Goal: Navigation & Orientation: Find specific page/section

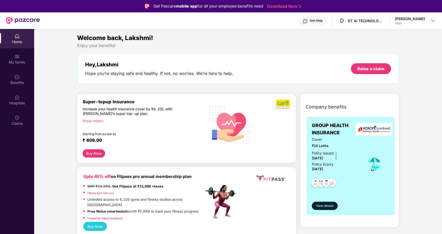
click at [436, 20] on header "Get Help D DT AI TECHNOLOGIES PRIVATE LIMITED [PERSON_NAME] User" at bounding box center [221, 20] width 442 height 17
click at [432, 20] on img at bounding box center [433, 21] width 4 height 4
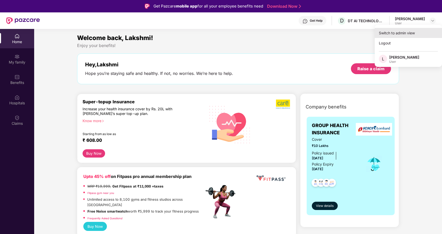
click at [396, 33] on div "Switch to admin view" at bounding box center [408, 33] width 67 height 10
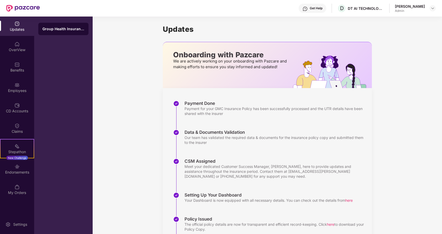
scroll to position [46, 0]
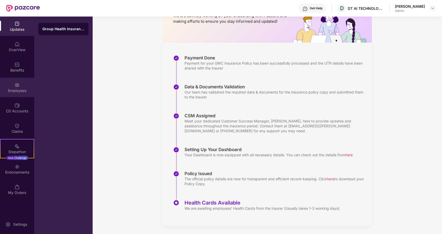
click at [19, 84] on img at bounding box center [16, 85] width 5 height 5
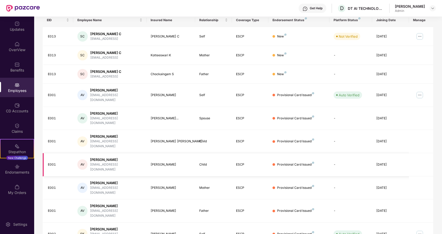
scroll to position [0, 0]
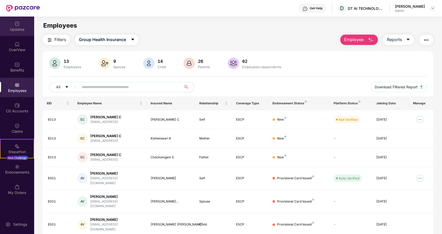
click at [13, 27] on div "Updates" at bounding box center [17, 29] width 34 height 5
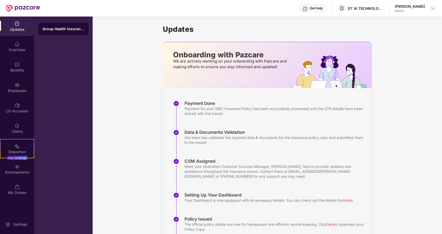
click at [16, 47] on div "OverView" at bounding box center [17, 49] width 34 height 5
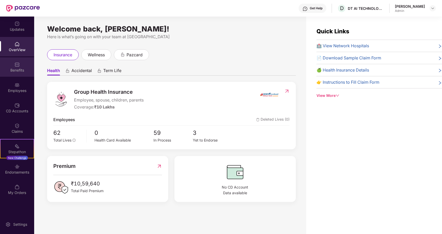
click at [17, 69] on div "Benefits" at bounding box center [17, 70] width 34 height 5
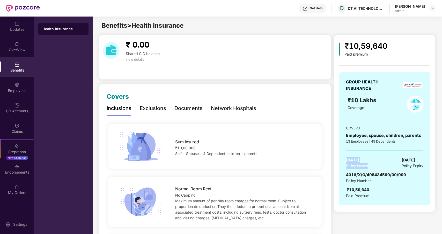
drag, startPoint x: 346, startPoint y: 160, endPoint x: 382, endPoint y: 165, distance: 37.1
click at [382, 165] on div "[DATE] Policy Issued [DATE] Policy Expiry" at bounding box center [384, 163] width 77 height 12
click at [15, 86] on img at bounding box center [16, 85] width 5 height 5
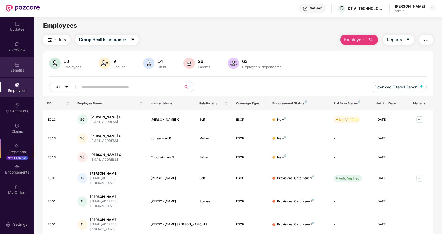
click at [24, 66] on div "Benefits" at bounding box center [17, 66] width 34 height 19
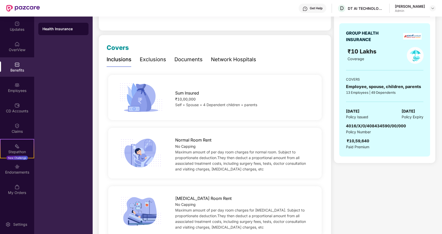
scroll to position [51, 0]
